Goal: Check status: Check status

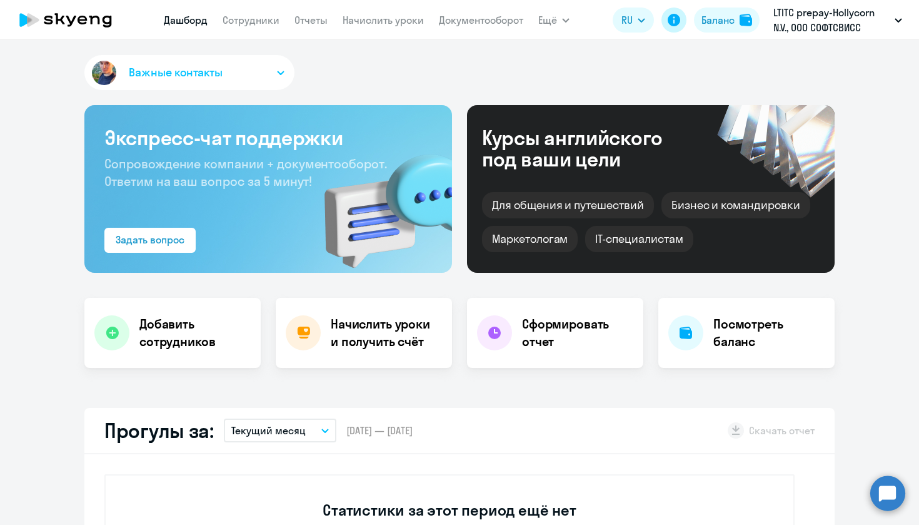
select select "30"
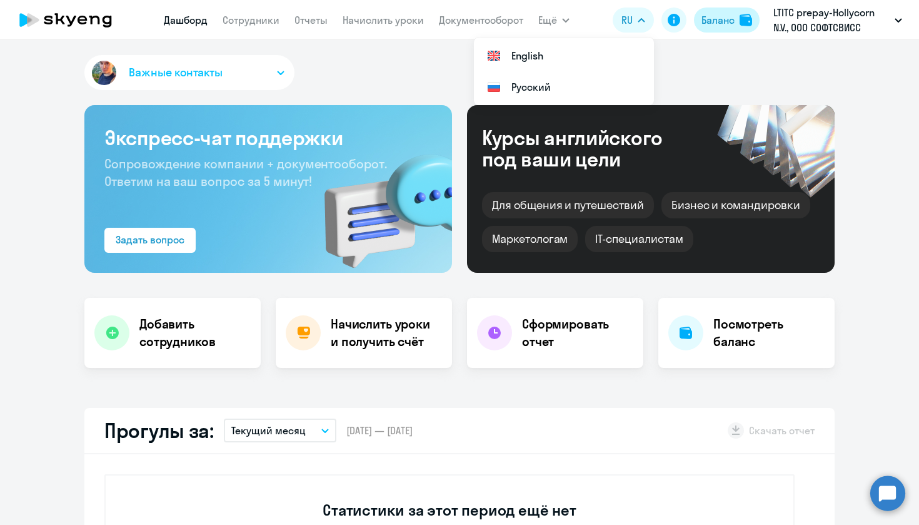
click at [720, 15] on div "Баланс" at bounding box center [718, 20] width 33 height 15
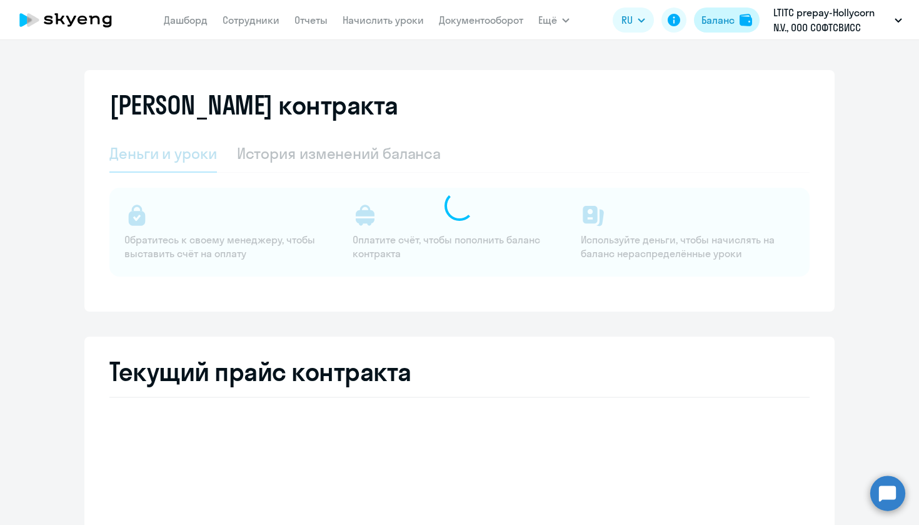
select select "english_adult_not_native_speaker"
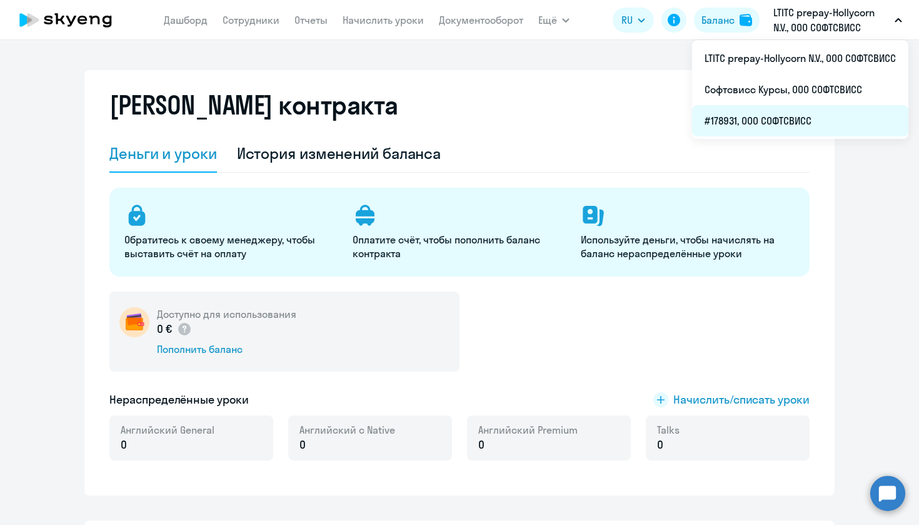
click at [806, 114] on li "#178931, ООО СОФТСВИСС" at bounding box center [800, 120] width 216 height 31
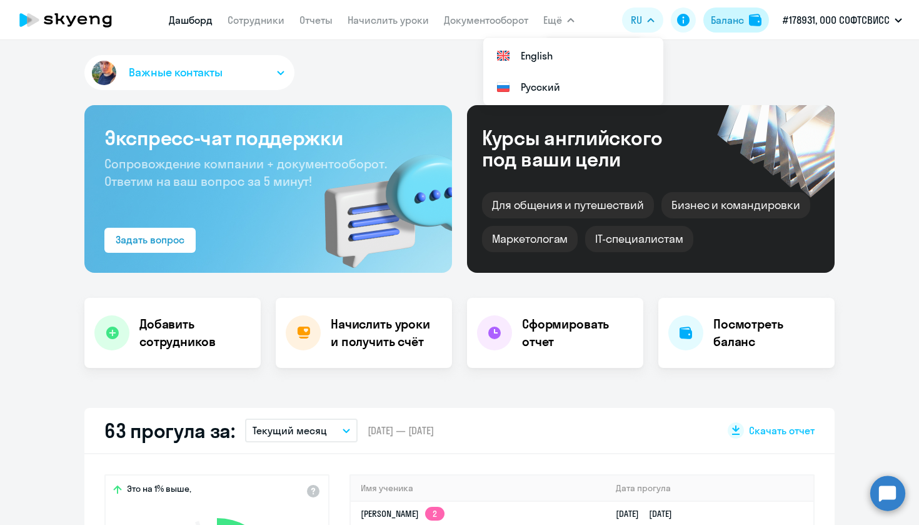
click at [732, 20] on div "Баланс" at bounding box center [727, 20] width 33 height 15
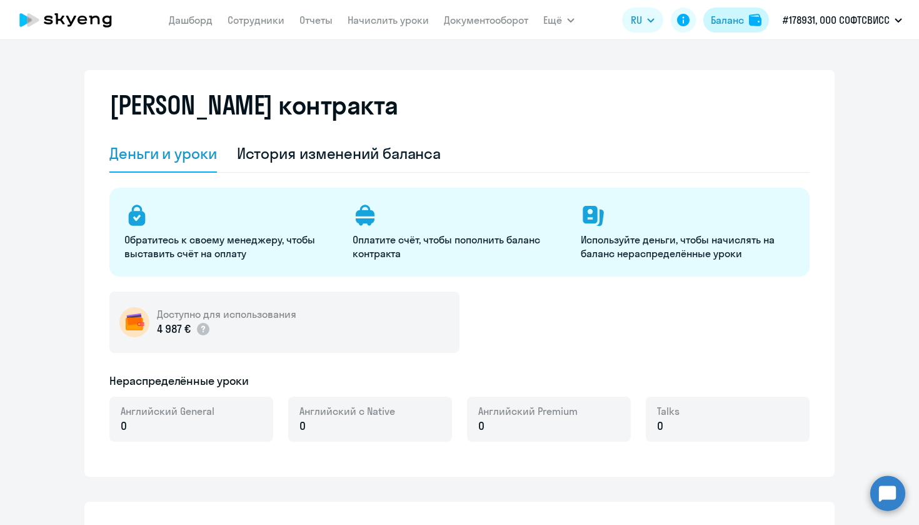
select select "english_adult_not_native_speaker"
